Goal: Find specific page/section: Find specific page/section

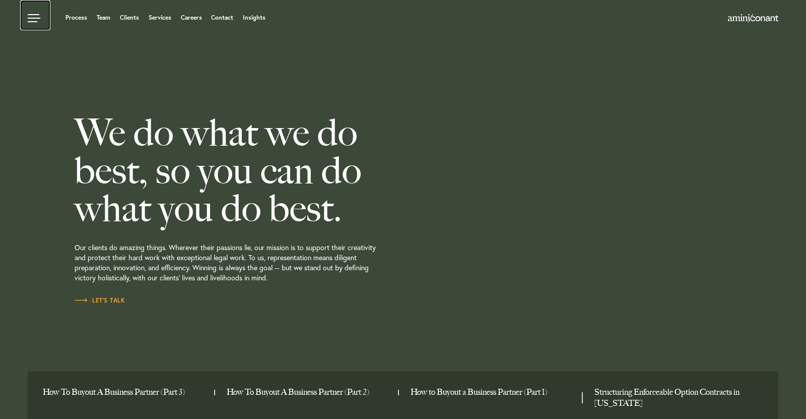
click at [33, 18] on link at bounding box center [35, 15] width 30 height 30
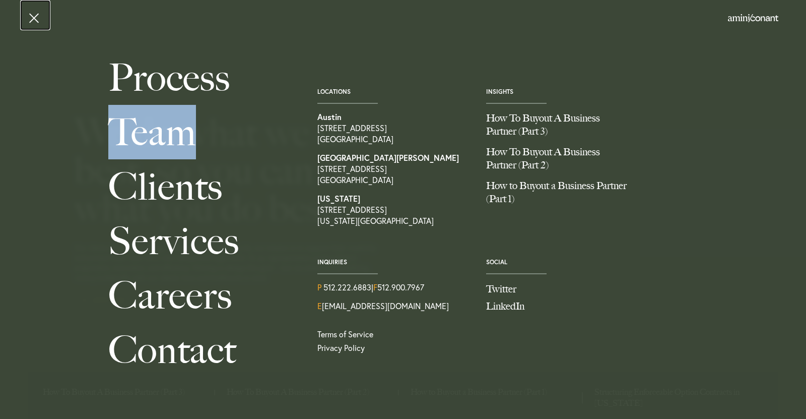
click at [37, 18] on link at bounding box center [35, 15] width 30 height 30
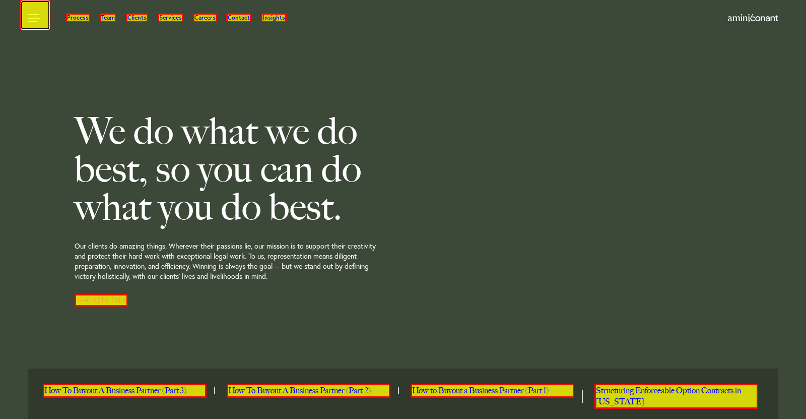
click at [31, 18] on link at bounding box center [35, 15] width 30 height 30
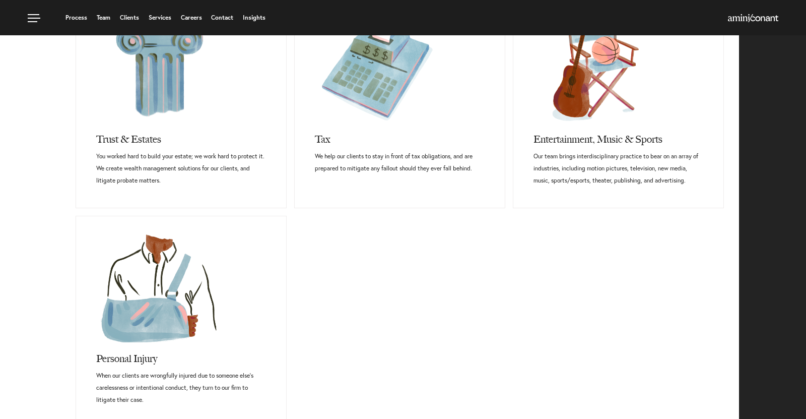
scroll to position [691, 0]
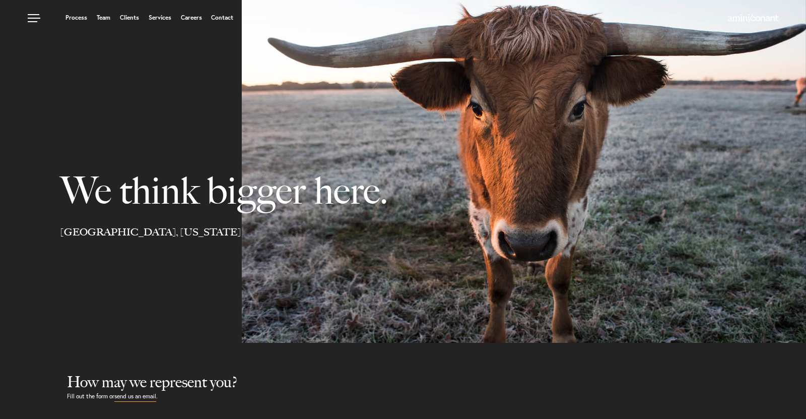
select select "Austin"
select select "Business and Civil Litigation"
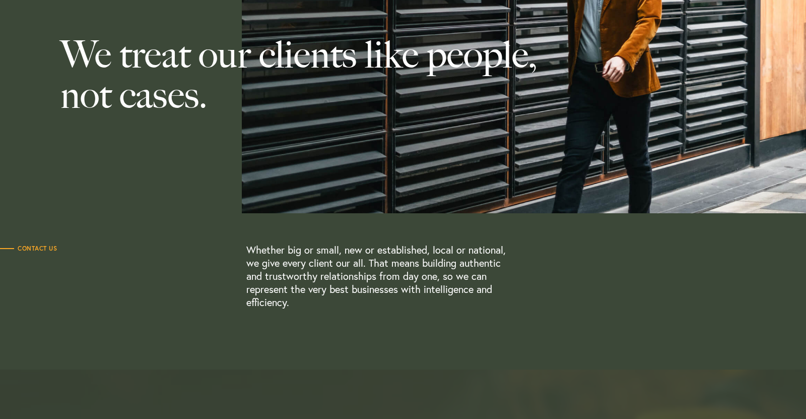
scroll to position [136, 0]
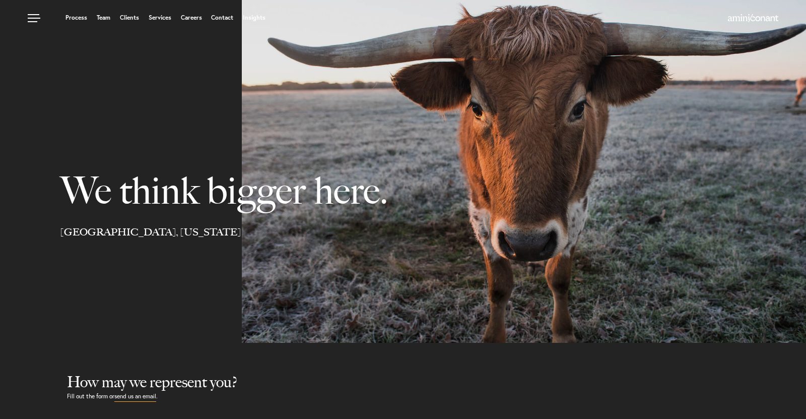
select select "Austin"
select select "Business and Civil Litigation"
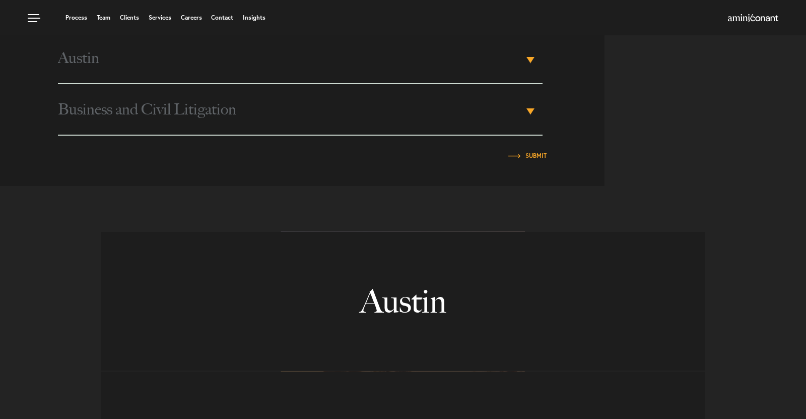
scroll to position [403, 0]
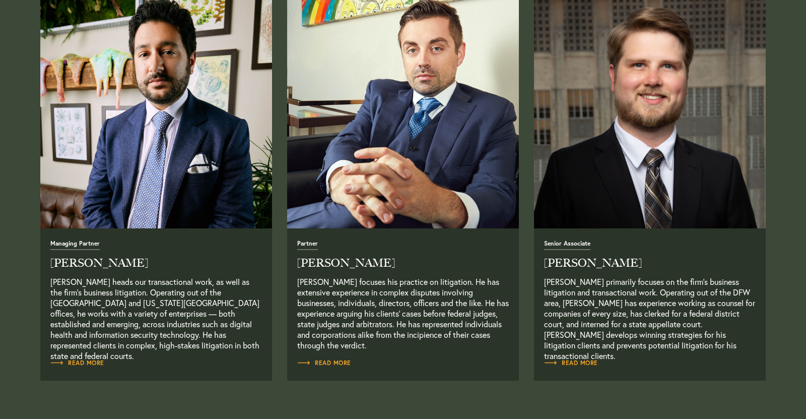
scroll to position [445, 0]
